Goal: Find specific page/section

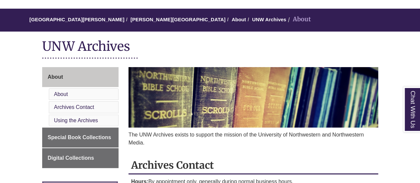
scroll to position [85, 0]
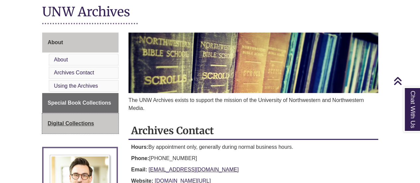
click at [107, 120] on link "Digital Collections" at bounding box center [80, 123] width 77 height 20
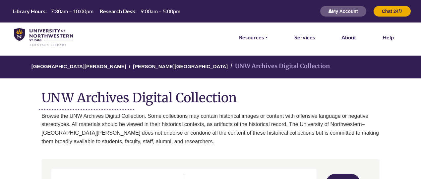
select select "Database Subject Filter"
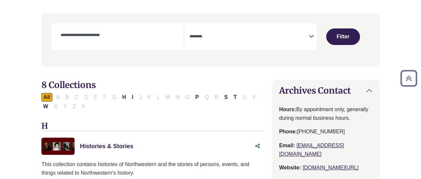
scroll to position [191, 0]
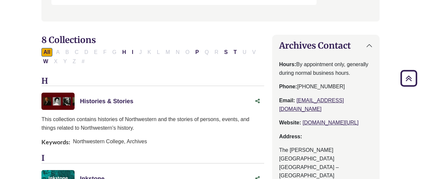
click at [112, 100] on link "Histories & Stories This link opens in a new window" at bounding box center [106, 101] width 53 height 7
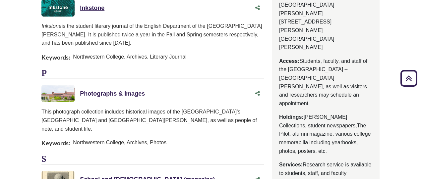
scroll to position [362, 9]
